Goal: Information Seeking & Learning: Learn about a topic

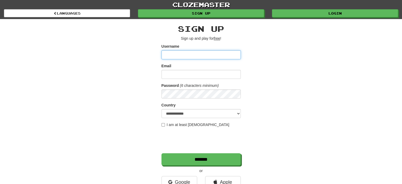
click at [207, 58] on input "Username" at bounding box center [201, 54] width 79 height 9
type input "*******"
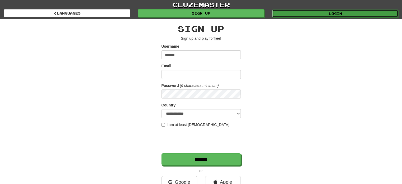
click at [340, 14] on link "Login" at bounding box center [335, 14] width 126 height 8
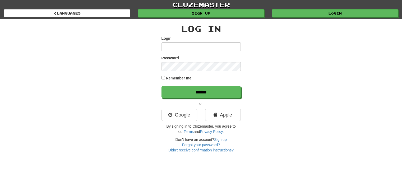
type input "*******"
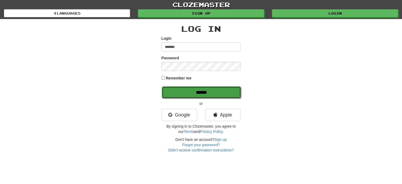
click at [192, 90] on input "******" at bounding box center [201, 92] width 79 height 12
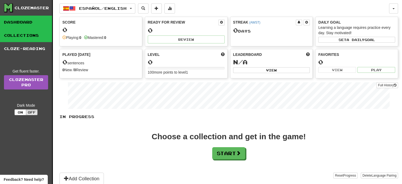
click at [16, 33] on link "Collections" at bounding box center [26, 35] width 52 height 13
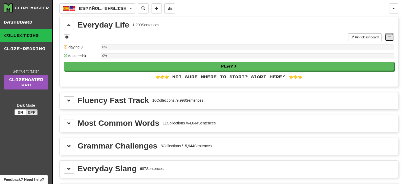
click at [389, 37] on span at bounding box center [389, 36] width 3 height 3
click at [279, 24] on div "Everyday Life 1,200 Sentences" at bounding box center [229, 25] width 330 height 9
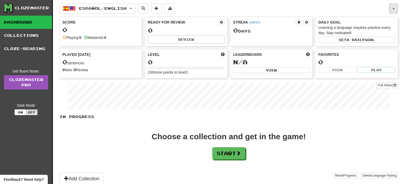
click at [394, 7] on button "button" at bounding box center [393, 8] width 9 height 10
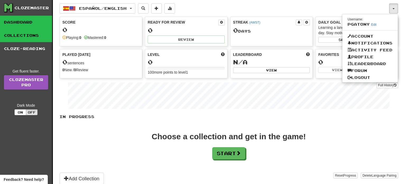
click at [24, 36] on link "Collections" at bounding box center [26, 35] width 52 height 13
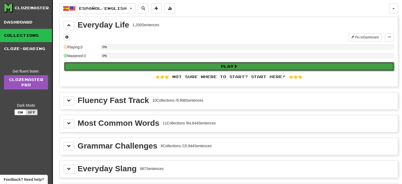
click at [234, 66] on button "Play" at bounding box center [229, 66] width 330 height 9
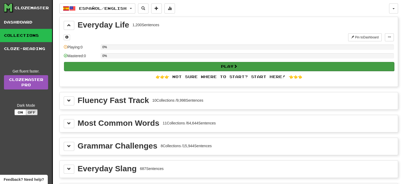
select select "**"
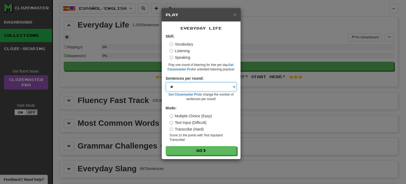
drag, startPoint x: 179, startPoint y: 85, endPoint x: 176, endPoint y: 86, distance: 3.2
click at [176, 86] on select "* ** ** ** ** ** *** ********" at bounding box center [201, 86] width 71 height 9
click at [173, 87] on select "* ** ** ** ** ** *** ********" at bounding box center [201, 86] width 71 height 9
click at [166, 82] on select "* ** ** ** ** ** *** ********" at bounding box center [201, 86] width 71 height 9
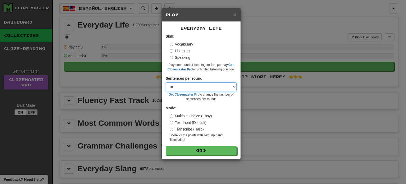
click at [234, 86] on select "* ** ** ** ** ** *** ********" at bounding box center [201, 86] width 71 height 9
click at [217, 72] on form "Skill: Vocabulary Listening Speaking Play one round of listening for free per d…" at bounding box center [201, 94] width 71 height 121
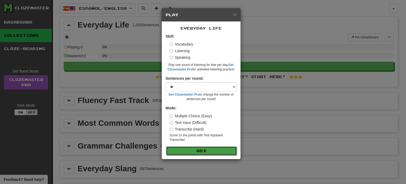
click at [198, 149] on button "Go" at bounding box center [201, 150] width 71 height 9
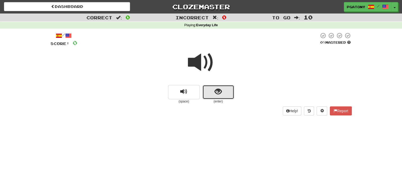
click at [218, 93] on span "show sentence" at bounding box center [218, 91] width 7 height 7
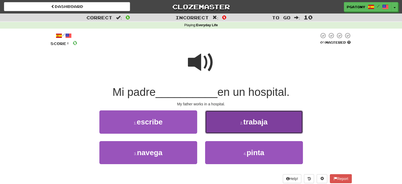
click at [256, 122] on span "trabaja" at bounding box center [255, 122] width 24 height 8
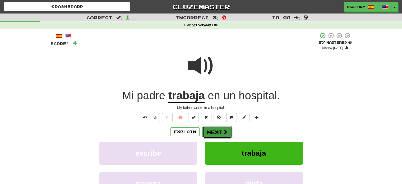
click at [218, 131] on button "Next" at bounding box center [217, 132] width 30 height 12
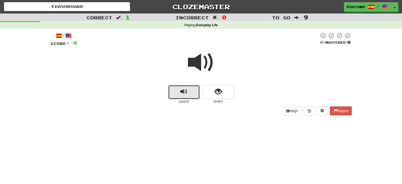
click at [183, 86] on button "replay audio" at bounding box center [184, 92] width 32 height 14
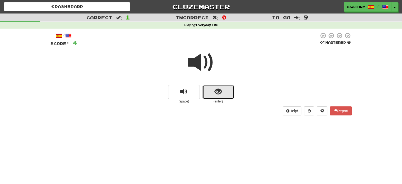
click at [217, 90] on span "show sentence" at bounding box center [218, 91] width 7 height 7
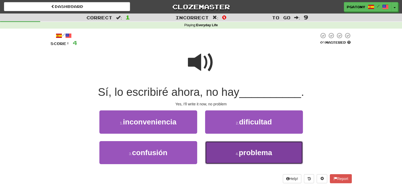
click at [252, 154] on span "problema" at bounding box center [255, 152] width 33 height 8
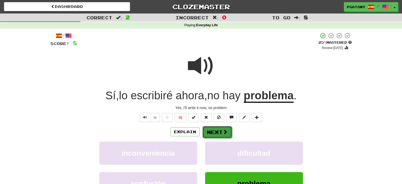
click at [217, 131] on button "Next" at bounding box center [217, 132] width 30 height 12
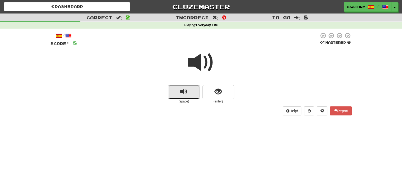
click at [184, 96] on button "replay audio" at bounding box center [184, 92] width 32 height 14
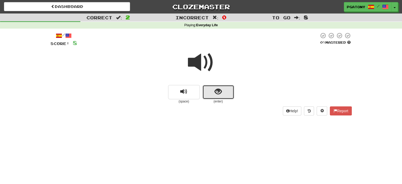
click at [219, 91] on span "show sentence" at bounding box center [218, 91] width 7 height 7
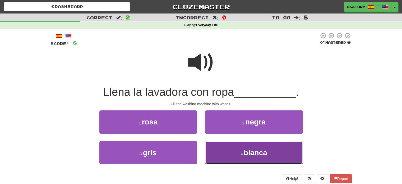
click at [255, 151] on span "blanca" at bounding box center [256, 152] width 24 height 8
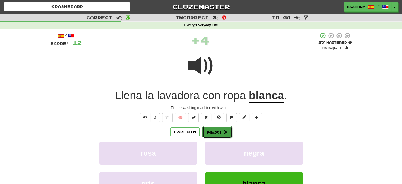
click at [220, 133] on button "Next" at bounding box center [217, 132] width 30 height 12
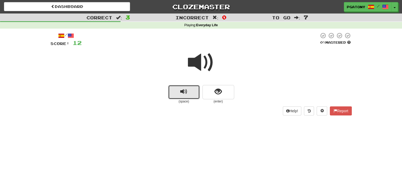
click at [181, 92] on span "replay audio" at bounding box center [183, 91] width 7 height 7
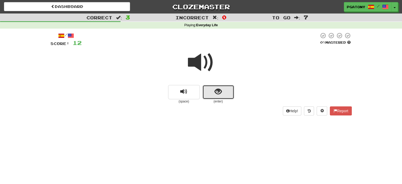
click at [217, 91] on span "show sentence" at bounding box center [218, 91] width 7 height 7
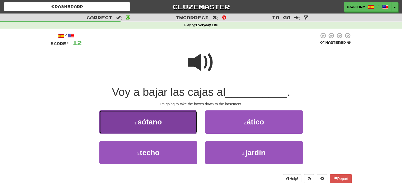
click at [149, 121] on span "sótano" at bounding box center [149, 122] width 24 height 8
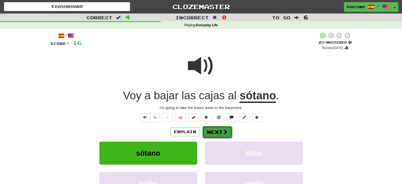
click at [213, 130] on button "Next" at bounding box center [217, 132] width 30 height 12
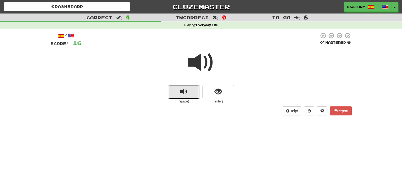
click at [185, 93] on span "replay audio" at bounding box center [183, 91] width 7 height 7
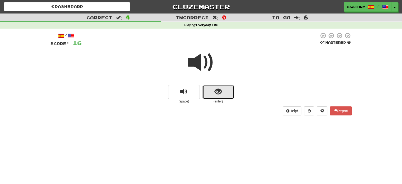
click at [218, 92] on span "show sentence" at bounding box center [218, 91] width 7 height 7
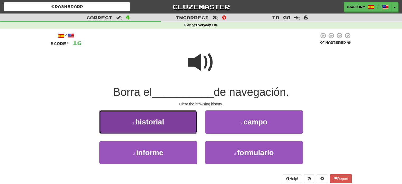
click at [155, 119] on span "historial" at bounding box center [149, 122] width 29 height 8
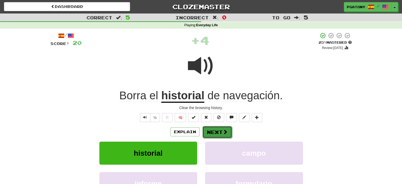
click at [211, 131] on button "Next" at bounding box center [217, 132] width 30 height 12
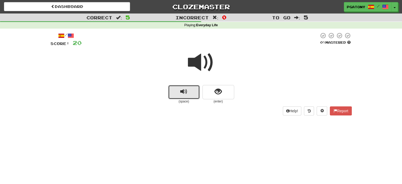
click at [183, 92] on span "replay audio" at bounding box center [183, 91] width 7 height 7
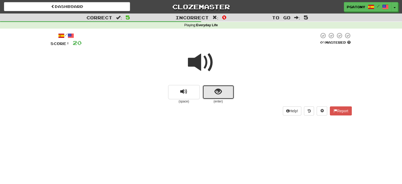
click at [218, 91] on span "show sentence" at bounding box center [218, 91] width 7 height 7
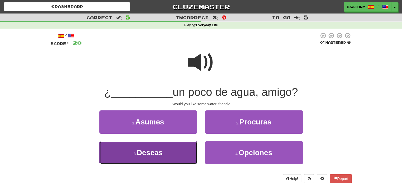
click at [150, 151] on span "Deseas" at bounding box center [150, 152] width 26 height 8
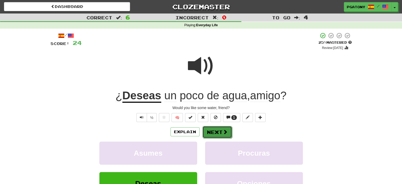
click at [214, 131] on button "Next" at bounding box center [217, 132] width 30 height 12
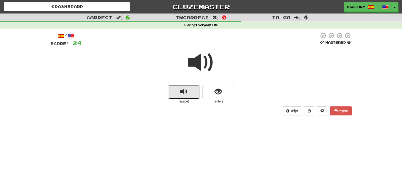
click at [182, 91] on span "replay audio" at bounding box center [183, 91] width 7 height 7
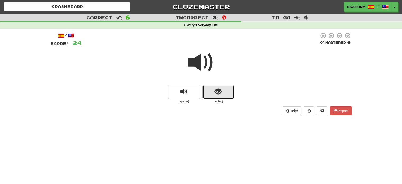
click at [214, 92] on button "show sentence" at bounding box center [218, 92] width 32 height 14
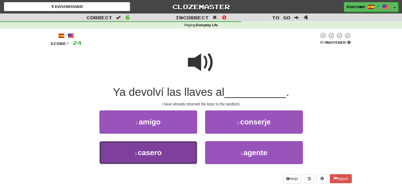
click at [154, 150] on span "casero" at bounding box center [150, 152] width 24 height 8
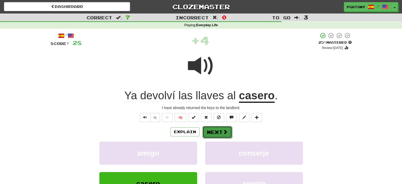
click at [214, 131] on button "Next" at bounding box center [217, 132] width 30 height 12
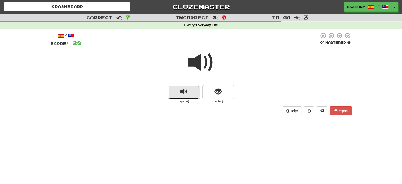
click at [185, 94] on span "replay audio" at bounding box center [183, 91] width 7 height 7
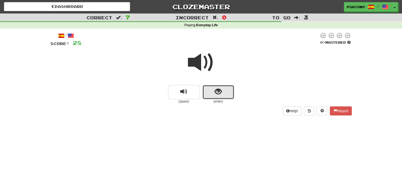
click at [221, 94] on span "show sentence" at bounding box center [218, 91] width 7 height 7
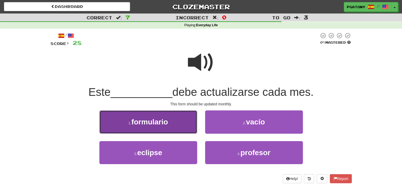
click at [155, 123] on span "formulario" at bounding box center [149, 122] width 36 height 8
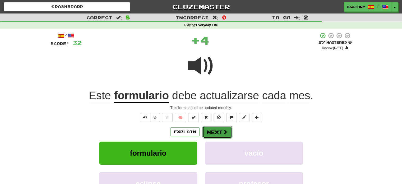
click at [213, 130] on button "Next" at bounding box center [217, 132] width 30 height 12
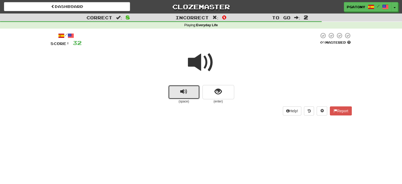
click at [183, 93] on span "replay audio" at bounding box center [183, 91] width 7 height 7
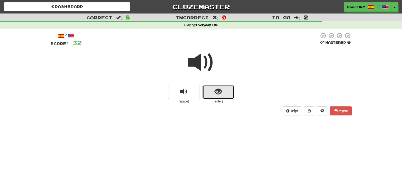
click at [224, 93] on button "show sentence" at bounding box center [218, 92] width 32 height 14
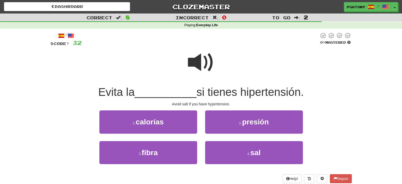
click at [200, 57] on span at bounding box center [201, 62] width 26 height 26
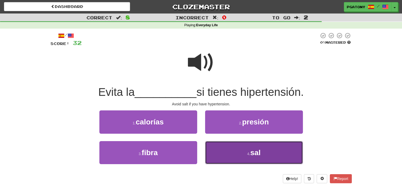
click at [255, 153] on span "sal" at bounding box center [255, 152] width 10 height 8
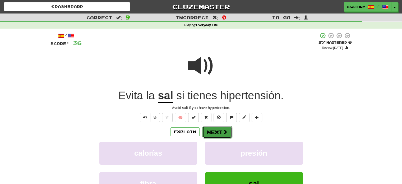
click at [221, 129] on button "Next" at bounding box center [217, 132] width 30 height 12
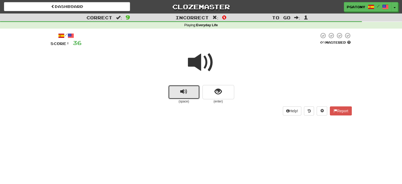
click at [183, 94] on span "replay audio" at bounding box center [183, 91] width 7 height 7
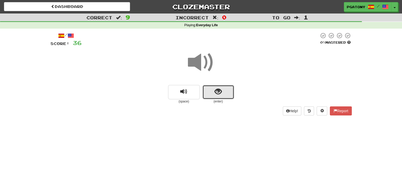
click at [220, 95] on span "show sentence" at bounding box center [218, 91] width 7 height 7
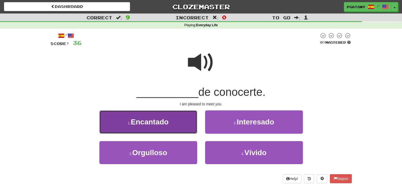
click at [155, 122] on span "Encantado" at bounding box center [150, 122] width 38 height 8
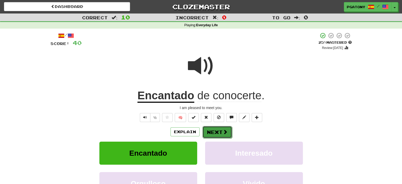
click at [220, 132] on button "Next" at bounding box center [217, 132] width 30 height 12
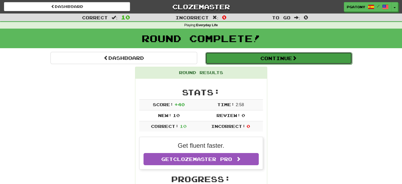
click at [273, 56] on button "Continue" at bounding box center [278, 58] width 147 height 12
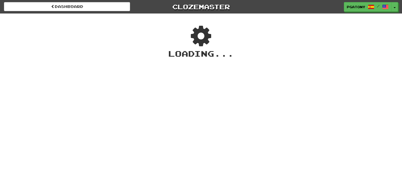
click at [273, 56] on div "Loading ..." at bounding box center [201, 53] width 402 height 11
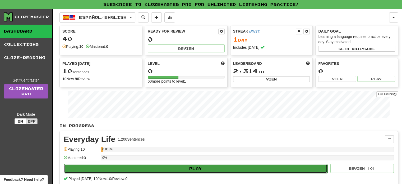
click at [198, 167] on button "Play" at bounding box center [196, 168] width 264 height 9
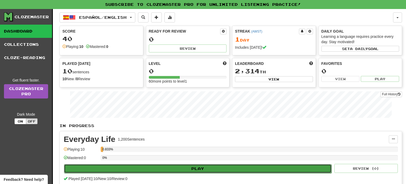
select select "**"
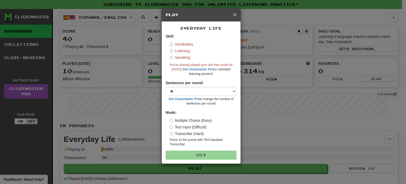
click at [235, 14] on span "×" at bounding box center [234, 14] width 3 height 6
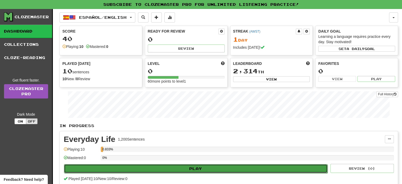
click at [220, 164] on button "Play" at bounding box center [196, 168] width 264 height 9
select select "**"
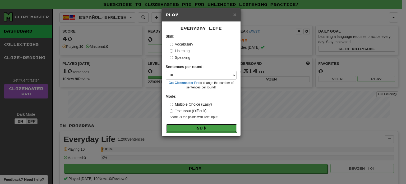
click at [197, 127] on button "Go" at bounding box center [201, 127] width 71 height 9
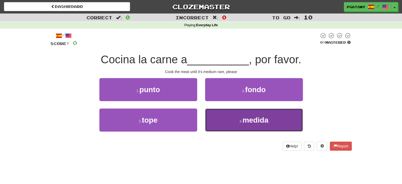
click at [248, 120] on span "medida" at bounding box center [255, 120] width 26 height 8
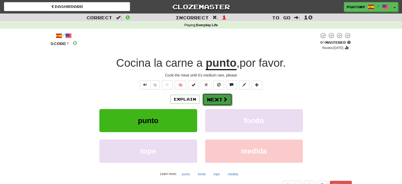
click at [215, 99] on button "Next" at bounding box center [217, 99] width 30 height 12
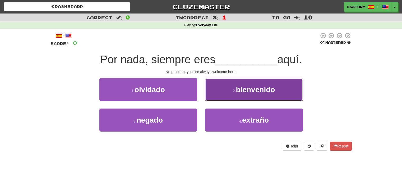
click at [265, 91] on span "bienvenido" at bounding box center [255, 89] width 39 height 8
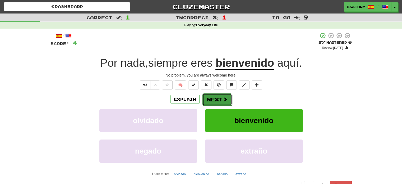
click at [218, 98] on button "Next" at bounding box center [217, 99] width 30 height 12
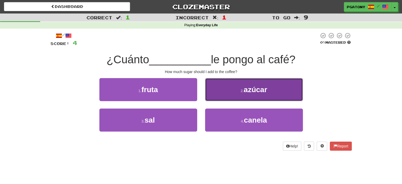
click at [257, 92] on span "azúcar" at bounding box center [256, 89] width 24 height 8
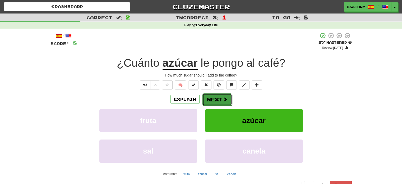
click at [222, 98] on button "Next" at bounding box center [217, 99] width 30 height 12
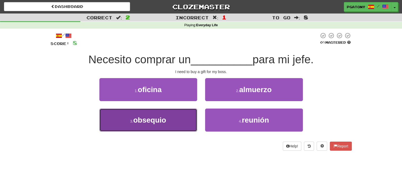
click at [150, 118] on span "obsequio" at bounding box center [149, 120] width 33 height 8
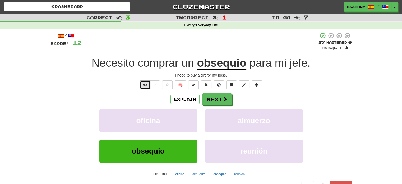
click at [145, 84] on span "Text-to-speech controls" at bounding box center [145, 85] width 4 height 4
click at [154, 84] on button "½" at bounding box center [155, 84] width 10 height 9
click at [144, 85] on span "Text-to-speech controls" at bounding box center [145, 85] width 4 height 4
click at [213, 99] on button "Next" at bounding box center [217, 99] width 30 height 12
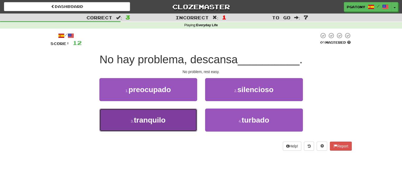
click at [156, 119] on span "tranquilo" at bounding box center [150, 120] width 32 height 8
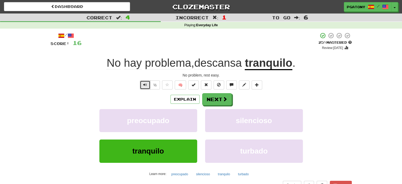
click at [146, 85] on span "Text-to-speech controls" at bounding box center [145, 85] width 4 height 4
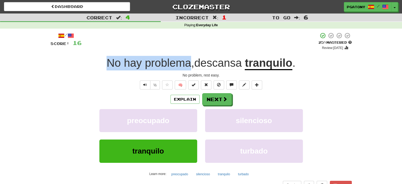
drag, startPoint x: 190, startPoint y: 63, endPoint x: 107, endPoint y: 62, distance: 82.5
click at [107, 62] on span "No hay problema , descansa" at bounding box center [176, 63] width 138 height 13
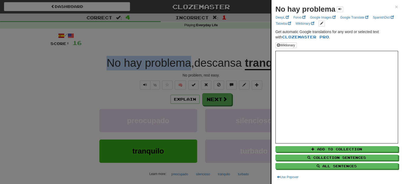
copy span "No hay problema"
click at [250, 37] on div at bounding box center [201, 92] width 402 height 184
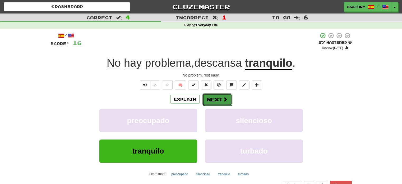
click at [217, 97] on button "Next" at bounding box center [217, 99] width 30 height 12
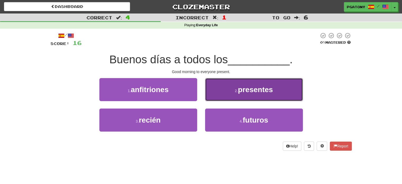
click at [257, 90] on span "presentes" at bounding box center [255, 89] width 35 height 8
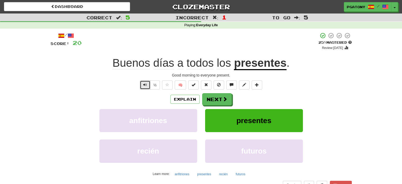
click at [145, 84] on span "Text-to-speech controls" at bounding box center [145, 85] width 4 height 4
click at [145, 85] on span "Text-to-speech controls" at bounding box center [145, 85] width 4 height 4
click at [217, 100] on button "Next" at bounding box center [217, 99] width 30 height 12
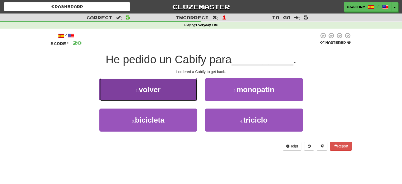
click at [157, 89] on span "volver" at bounding box center [150, 89] width 22 height 8
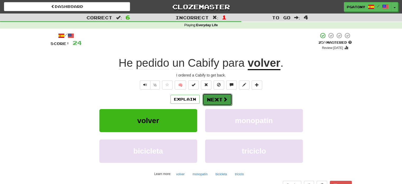
click at [214, 98] on button "Next" at bounding box center [217, 99] width 30 height 12
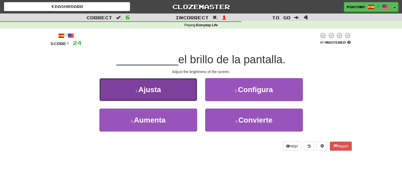
click at [152, 88] on span "Ajusta" at bounding box center [150, 89] width 23 height 8
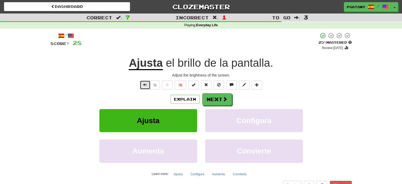
click at [144, 85] on span "Text-to-speech controls" at bounding box center [145, 85] width 4 height 4
click at [213, 97] on button "Next" at bounding box center [217, 99] width 30 height 12
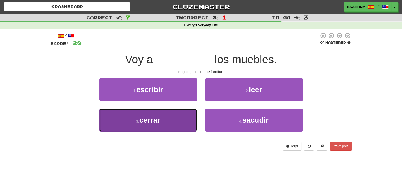
click at [156, 123] on span "cerrar" at bounding box center [149, 120] width 21 height 8
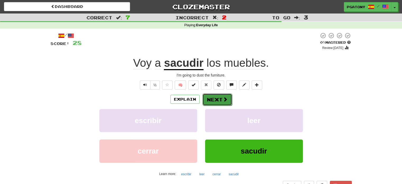
click at [215, 98] on button "Next" at bounding box center [217, 99] width 30 height 12
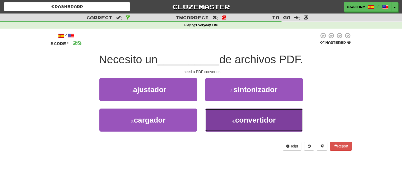
click at [250, 119] on span "convertidor" at bounding box center [255, 120] width 41 height 8
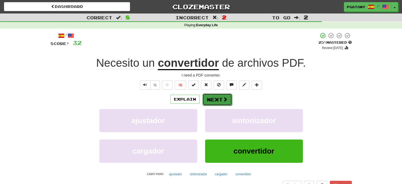
click at [216, 97] on button "Next" at bounding box center [217, 99] width 30 height 12
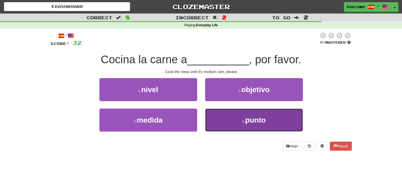
click at [246, 120] on span "punto" at bounding box center [255, 120] width 21 height 8
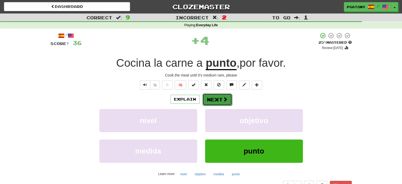
click at [214, 99] on button "Next" at bounding box center [217, 99] width 30 height 12
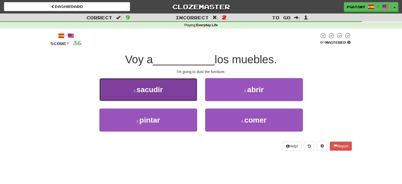
click at [161, 89] on span "sacudir" at bounding box center [150, 89] width 26 height 8
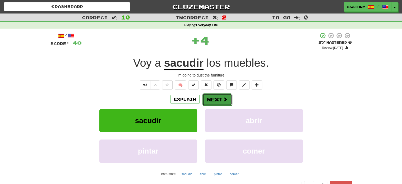
click at [215, 99] on button "Next" at bounding box center [217, 99] width 30 height 12
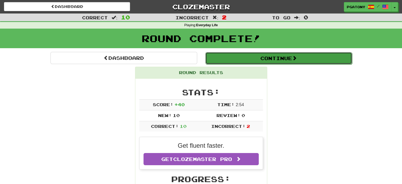
click at [274, 58] on button "Continue" at bounding box center [278, 58] width 147 height 12
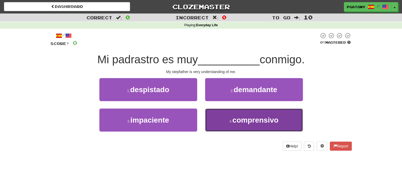
click at [259, 121] on span "comprensivo" at bounding box center [255, 120] width 46 height 8
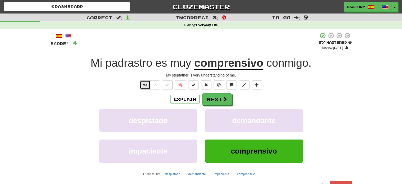
click at [146, 85] on span "Text-to-speech controls" at bounding box center [145, 85] width 4 height 4
click at [214, 98] on button "Next" at bounding box center [217, 99] width 30 height 12
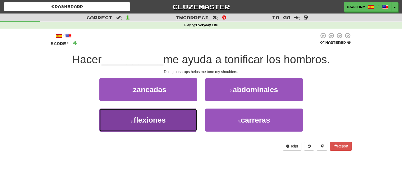
click at [154, 118] on span "flexiones" at bounding box center [150, 120] width 32 height 8
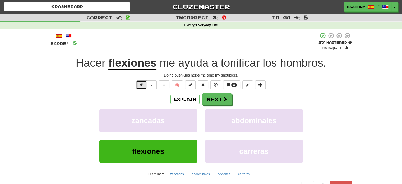
click at [141, 84] on span "Text-to-speech controls" at bounding box center [142, 85] width 4 height 4
click at [215, 98] on button "Next" at bounding box center [217, 99] width 30 height 12
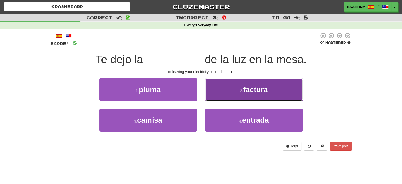
click at [250, 89] on span "factura" at bounding box center [255, 89] width 25 height 8
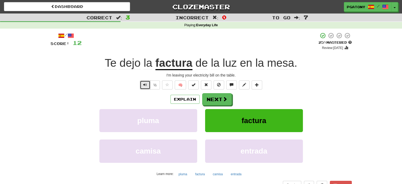
click at [145, 85] on span "Text-to-speech controls" at bounding box center [145, 85] width 4 height 4
click at [215, 99] on button "Next" at bounding box center [217, 99] width 30 height 12
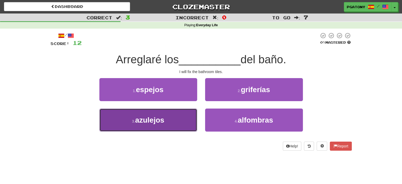
click at [155, 119] on span "azulejos" at bounding box center [149, 120] width 29 height 8
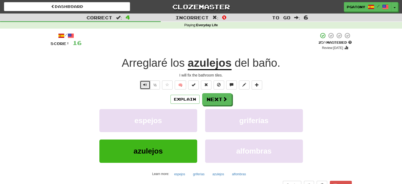
click at [146, 84] on span "Text-to-speech controls" at bounding box center [145, 85] width 4 height 4
click at [215, 99] on button "Next" at bounding box center [217, 99] width 30 height 12
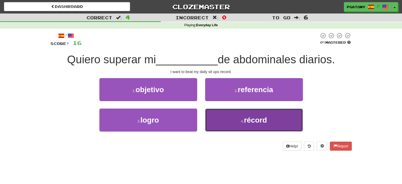
click at [255, 117] on span "récord" at bounding box center [255, 120] width 23 height 8
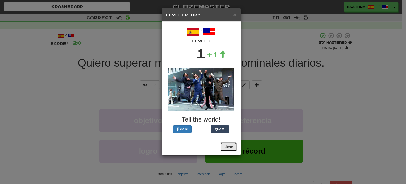
click at [230, 146] on button "Close" at bounding box center [228, 146] width 16 height 9
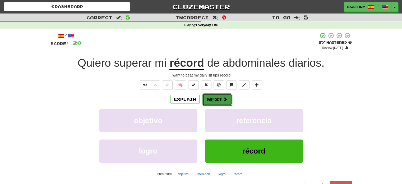
click at [219, 97] on button "Next" at bounding box center [217, 99] width 30 height 12
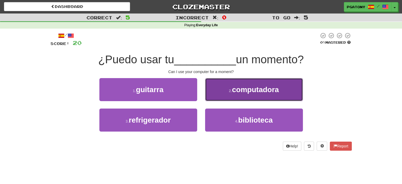
click at [257, 89] on span "computadora" at bounding box center [255, 89] width 47 height 8
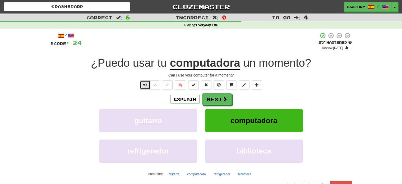
click at [145, 86] on span "Text-to-speech controls" at bounding box center [145, 85] width 4 height 4
click at [214, 98] on button "Next" at bounding box center [217, 99] width 30 height 12
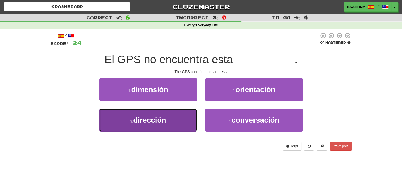
click at [146, 120] on span "dirección" at bounding box center [149, 120] width 33 height 8
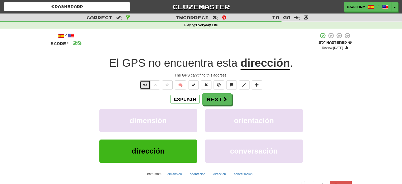
click at [145, 83] on span "Text-to-speech controls" at bounding box center [145, 85] width 4 height 4
click at [214, 99] on button "Next" at bounding box center [217, 99] width 30 height 12
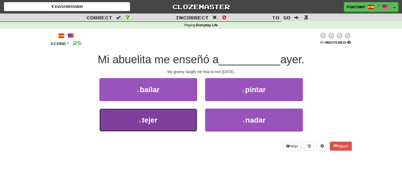
click at [150, 121] on span "tejer" at bounding box center [150, 120] width 16 height 8
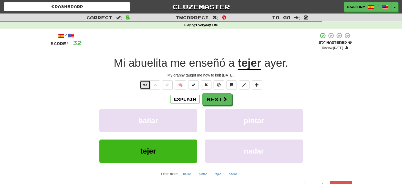
click at [146, 84] on span "Text-to-speech controls" at bounding box center [145, 85] width 4 height 4
click at [211, 98] on button "Next" at bounding box center [217, 99] width 30 height 12
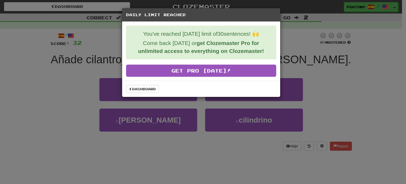
click at [339, 80] on div "Daily Limit Reached You've reached today's limit of 30 sentences! 🙌 Come back t…" at bounding box center [203, 92] width 406 height 184
click at [139, 88] on link "Dashboard" at bounding box center [142, 89] width 33 height 8
